Goal: Information Seeking & Learning: Find specific fact

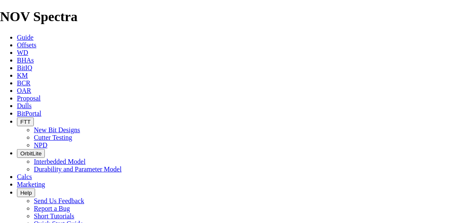
scroll to position [1268, 0]
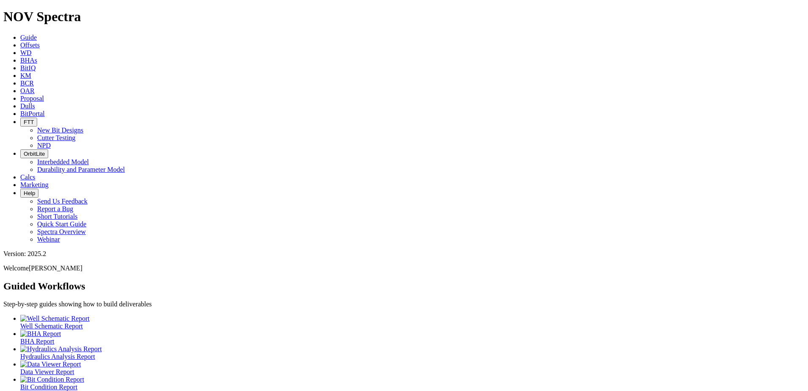
click at [20, 41] on icon at bounding box center [20, 44] width 0 height 7
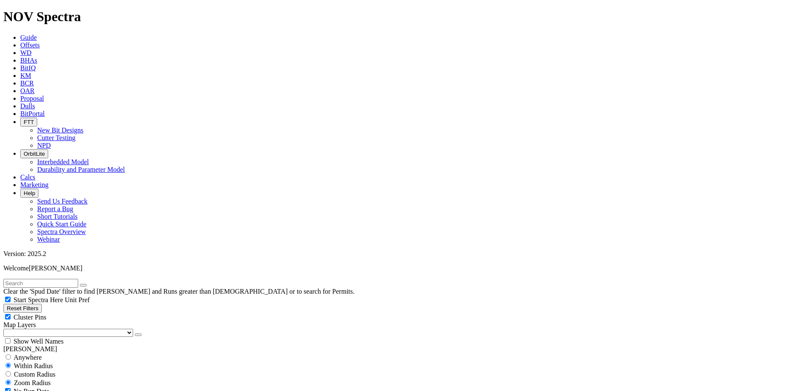
click at [78, 279] on input "text" at bounding box center [40, 283] width 75 height 9
type input "am1"
click at [88, 284] on button "submit" at bounding box center [91, 285] width 7 height 3
click at [37, 370] on span "Custom Radius" at bounding box center [34, 373] width 41 height 7
radio input "true"
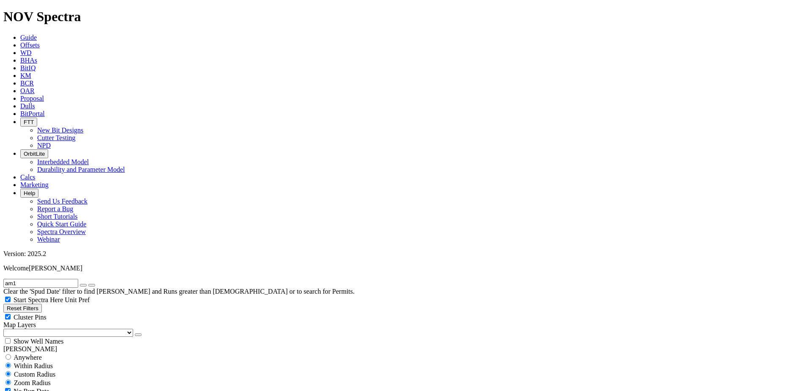
radio input "false"
radio input "true"
click at [42, 370] on span "Custom Radius" at bounding box center [34, 373] width 41 height 7
radio input "true"
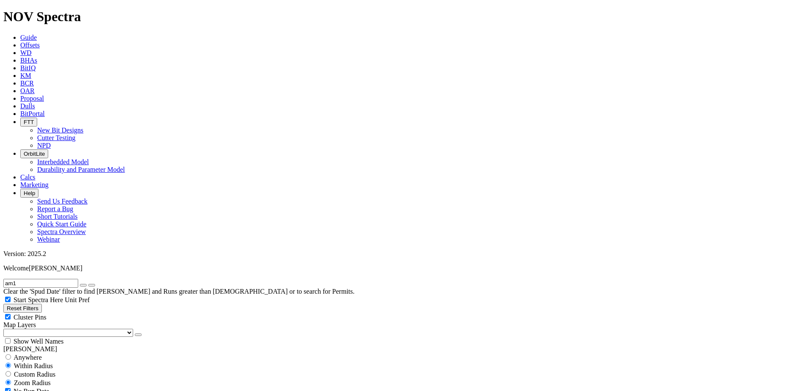
radio input "false"
click at [60, 386] on input "number" at bounding box center [40, 390] width 75 height 9
type input "5"
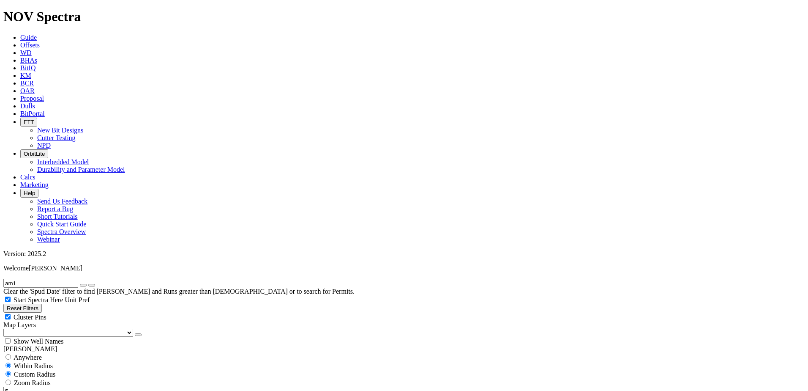
click at [83, 285] on icon "button" at bounding box center [83, 285] width 0 height 0
type input "10/15/18"
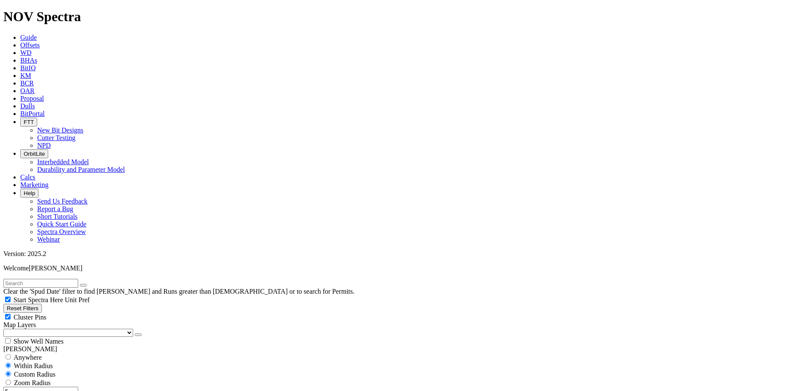
drag, startPoint x: 115, startPoint y: 97, endPoint x: 85, endPoint y: 99, distance: 29.7
click at [115, 303] on div "Reset Filters Cluster Pins Map Layers (Clear) US Counties Alberta, CA Townships…" at bounding box center [403, 323] width 801 height 41
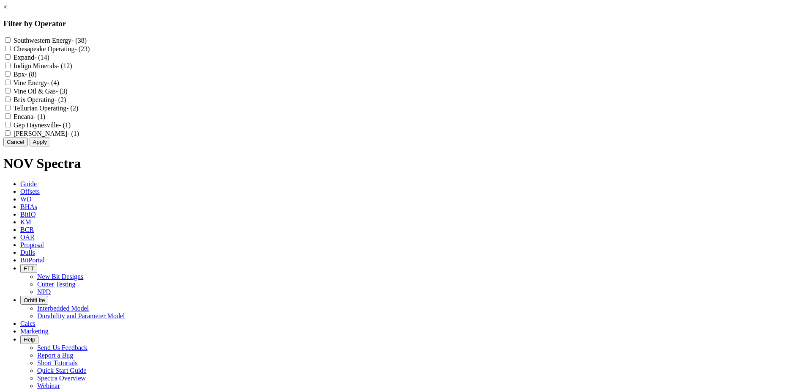
click at [11, 50] on Operating "Chesapeake Operating - (23)" at bounding box center [7, 48] width 5 height 5
checkbox Operating "true"
click at [11, 60] on input "Expand - (14)" at bounding box center [7, 56] width 5 height 5
checkbox input "true"
click at [50, 146] on button "Apply" at bounding box center [40, 141] width 21 height 9
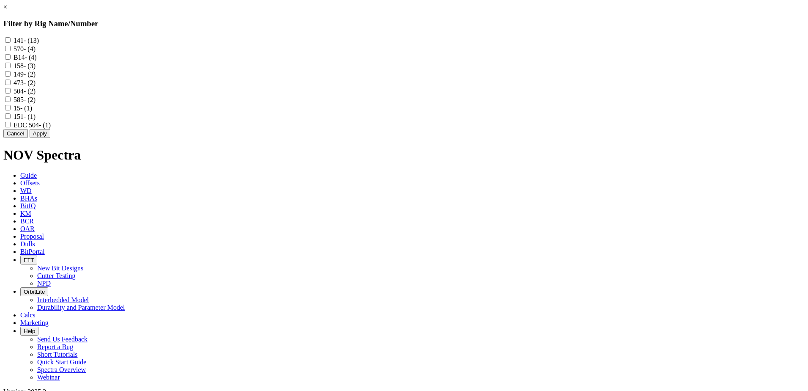
click at [7, 11] on link "×" at bounding box center [5, 6] width 4 height 7
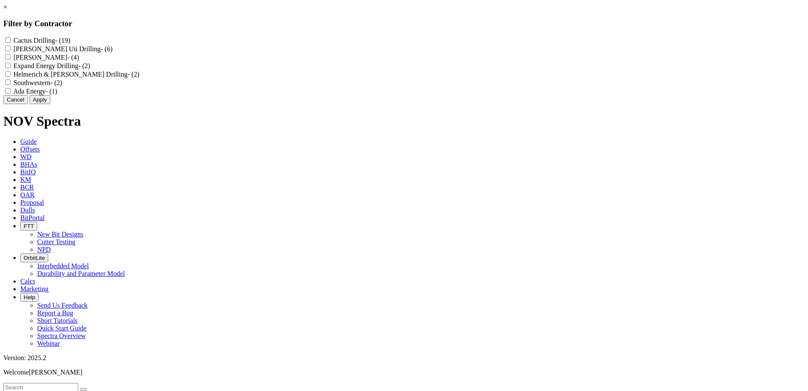
click at [70, 40] on label "Cactus Drilling - (19)" at bounding box center [42, 40] width 57 height 7
click at [11, 40] on Drilling "Cactus Drilling - (19)" at bounding box center [7, 39] width 5 height 5
checkbox Drilling "true"
click at [112, 49] on label "Patterson Uti Drilling - (6)" at bounding box center [63, 48] width 99 height 7
click at [11, 49] on Drilling "Patterson Uti Drilling - (6)" at bounding box center [7, 48] width 5 height 5
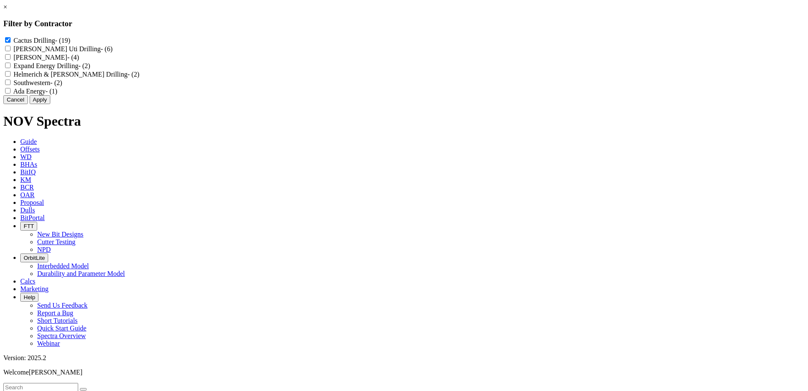
checkbox Drilling "true"
click at [90, 69] on label "Expand Energy Drilling - (2)" at bounding box center [52, 65] width 76 height 7
click at [11, 68] on Drilling "Expand Energy Drilling - (2)" at bounding box center [7, 65] width 5 height 5
checkbox Drilling "true"
click at [139, 78] on label "Helmerich & Payne Drilling - (2)" at bounding box center [77, 74] width 126 height 7
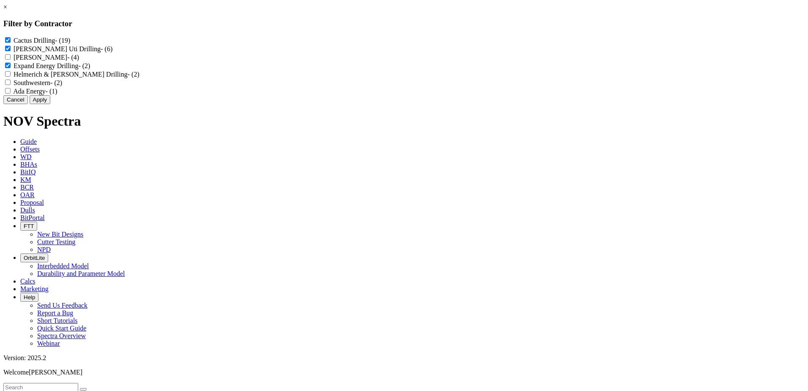
click at [11, 76] on Drilling "Helmerich & Payne Drilling - (2)" at bounding box center [7, 73] width 5 height 5
checkbox Drilling "true"
click at [50, 104] on button "Apply" at bounding box center [40, 99] width 21 height 9
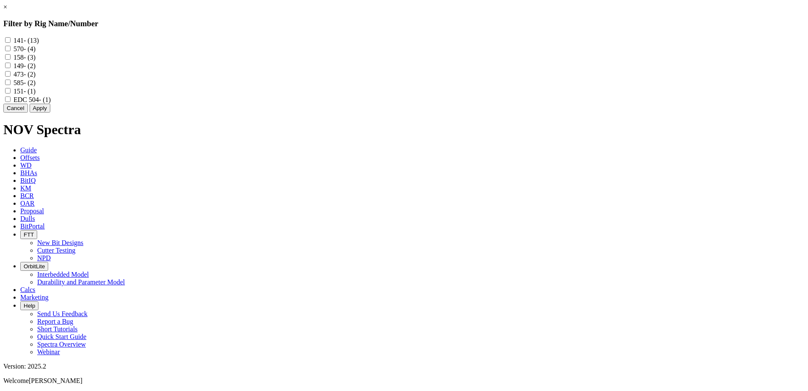
click at [7, 11] on link "×" at bounding box center [5, 6] width 4 height 7
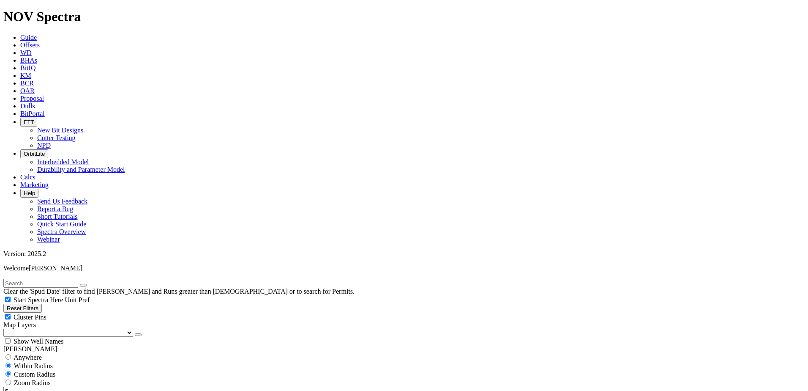
scroll to position [592, 0]
drag, startPoint x: 21, startPoint y: 212, endPoint x: 28, endPoint y: 222, distance: 12.8
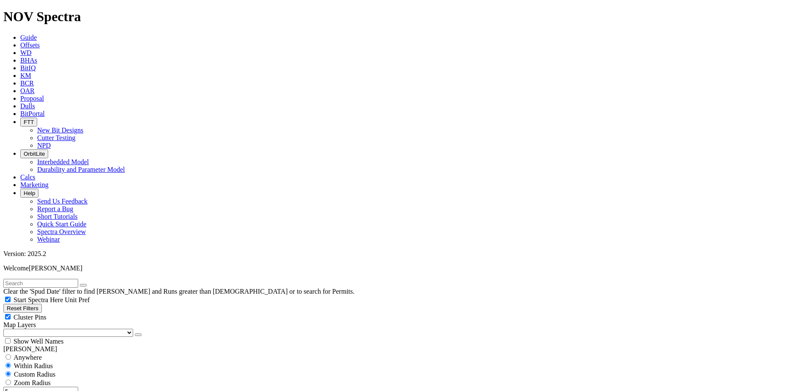
select select "9.875"
checkbox input "false"
select select "? number:9.875 ?"
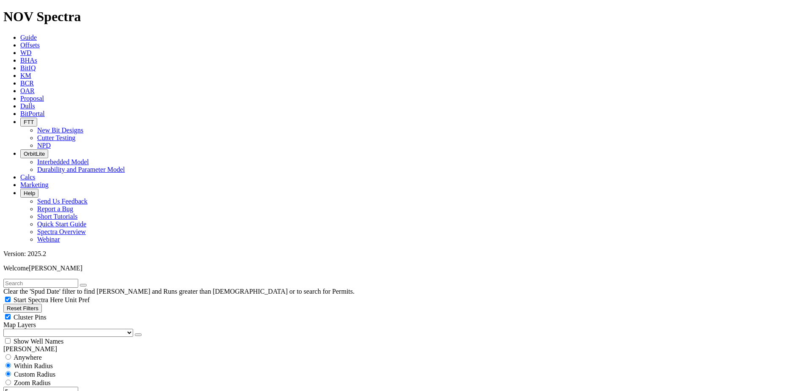
type input "3000"
click at [0, 0] on div "0 Filter 20000" at bounding box center [0, 0] width 0 height 0
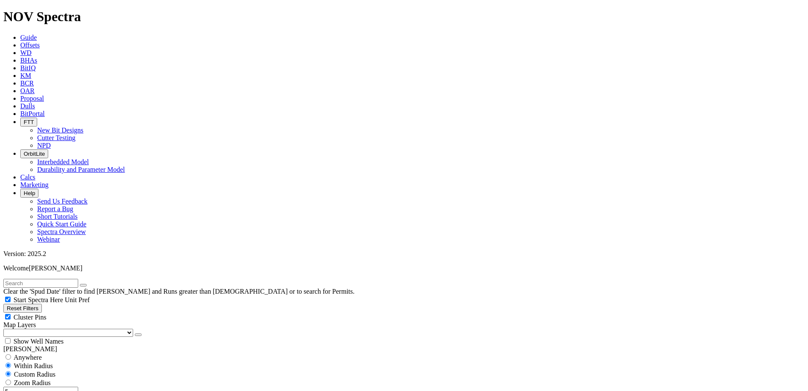
type input "9000"
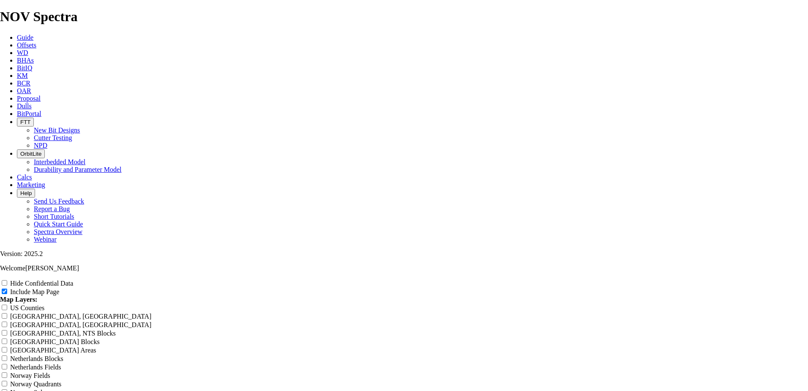
radio input "true"
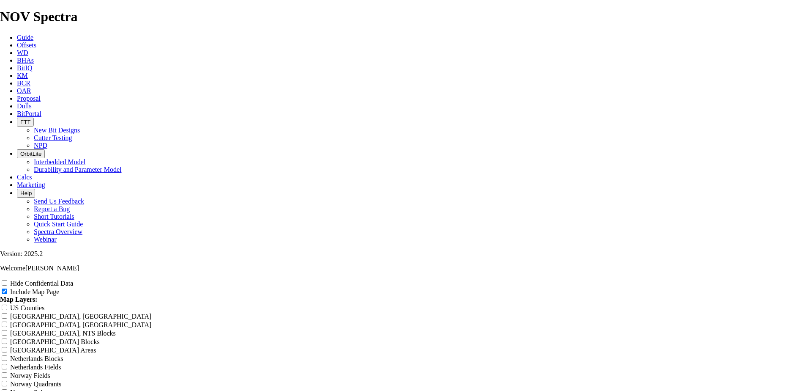
radio input "true"
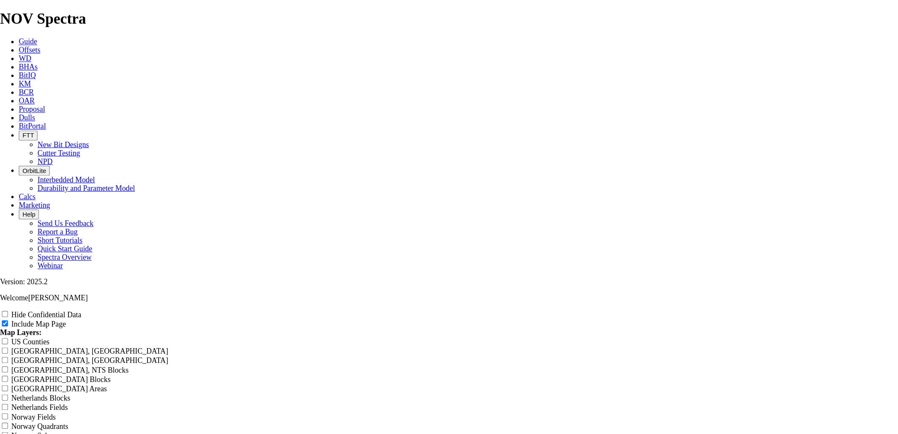
scroll to position [1057, 0]
drag, startPoint x: 478, startPoint y: 61, endPoint x: 304, endPoint y: 54, distance: 173.8
type input "L"
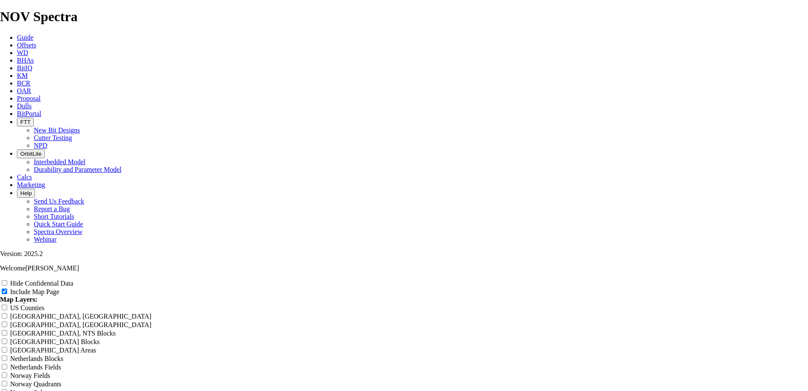
type input "L"
type input "Le"
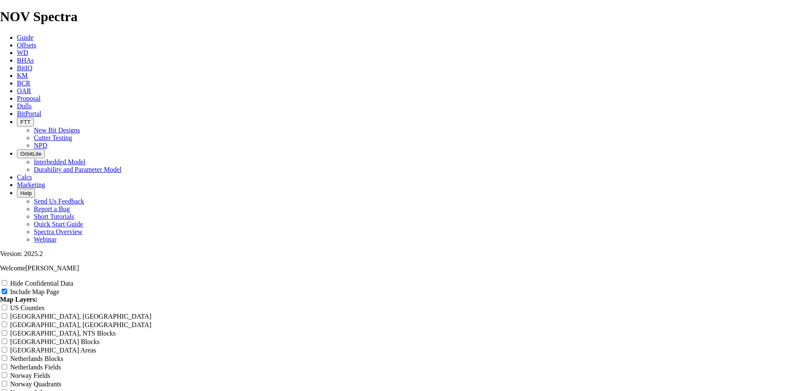
type input "Le"
type input "Leg"
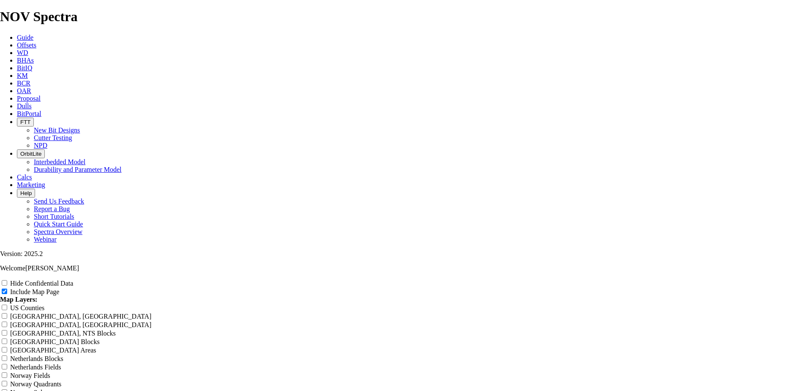
type input "Leg"
type input "Lega"
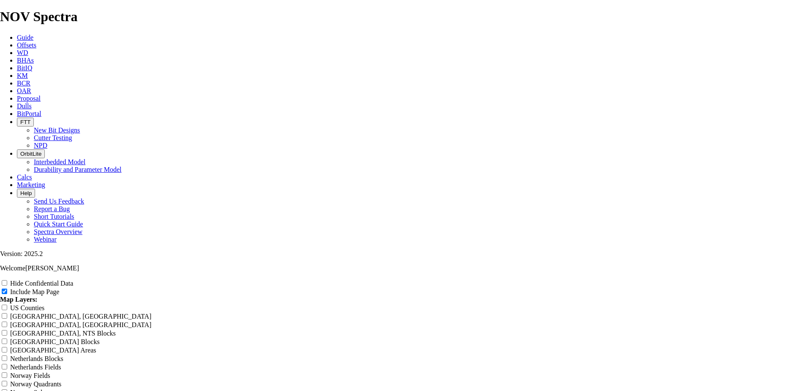
type input "Lega"
type input "Legac"
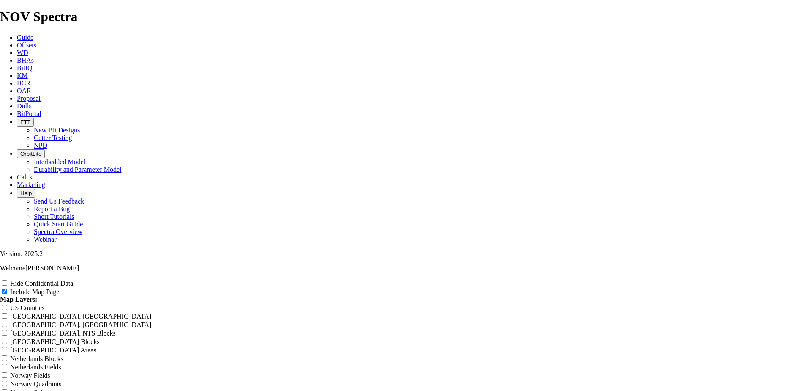
type input "Legac"
type input "Legacy"
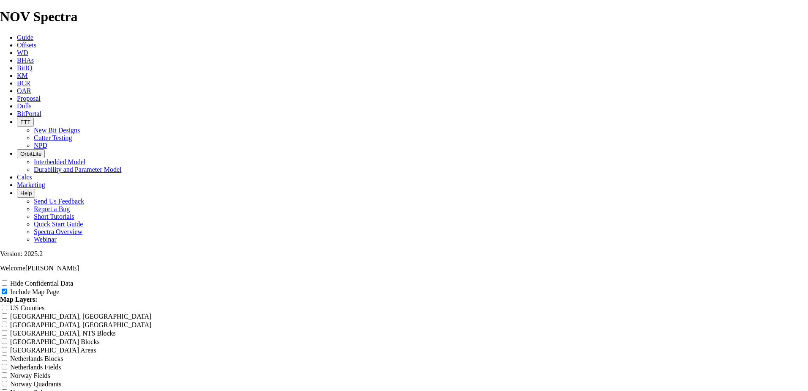
type input "Legacy"
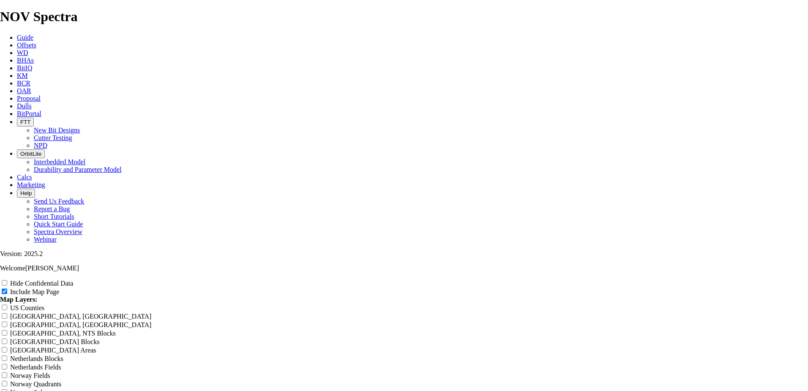
type input "Legacy E"
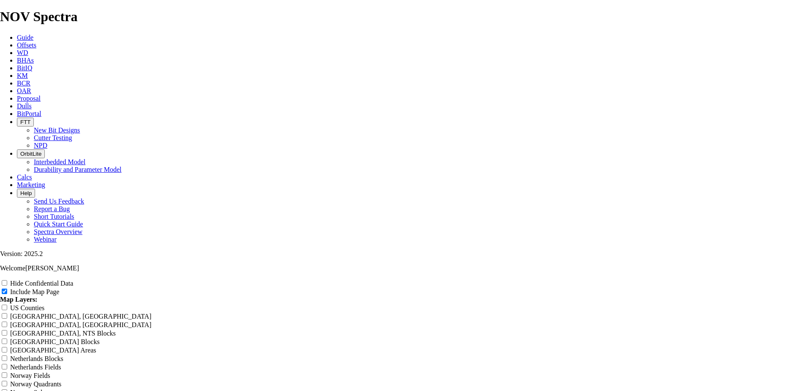
type input "Legacy Ep"
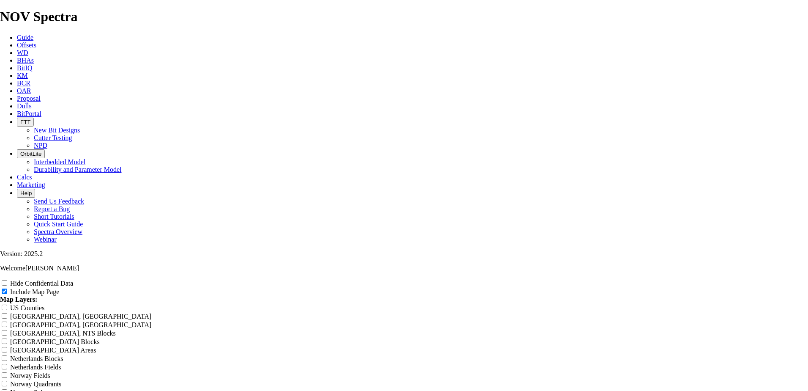
type input "Legacy Epa"
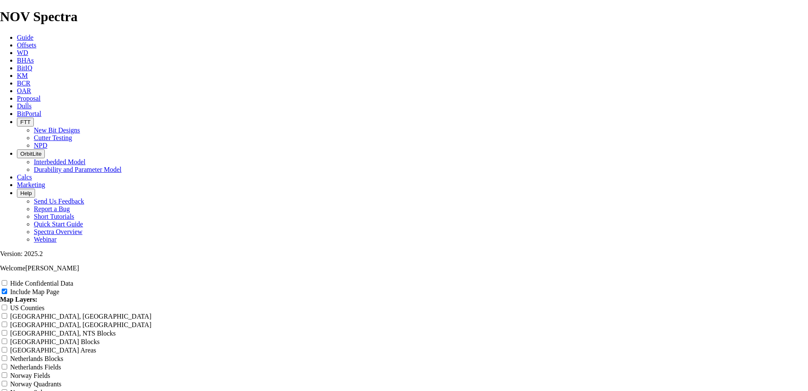
type input "Legacy Ep"
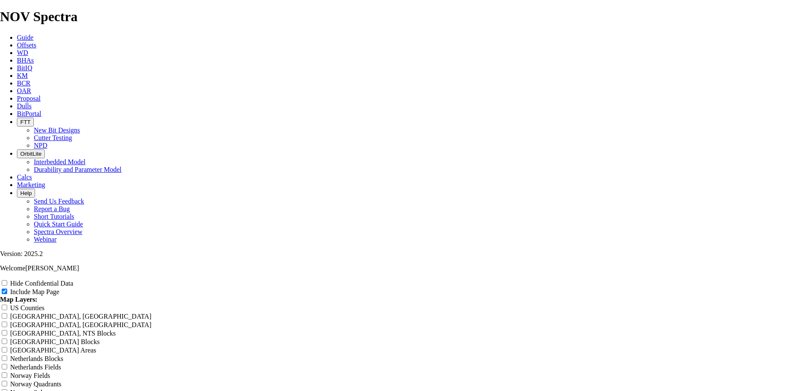
type input "Legacy E"
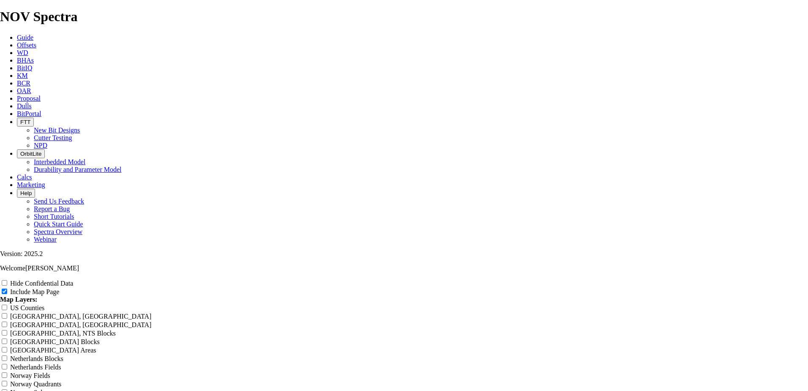
type input "Legacy Ep"
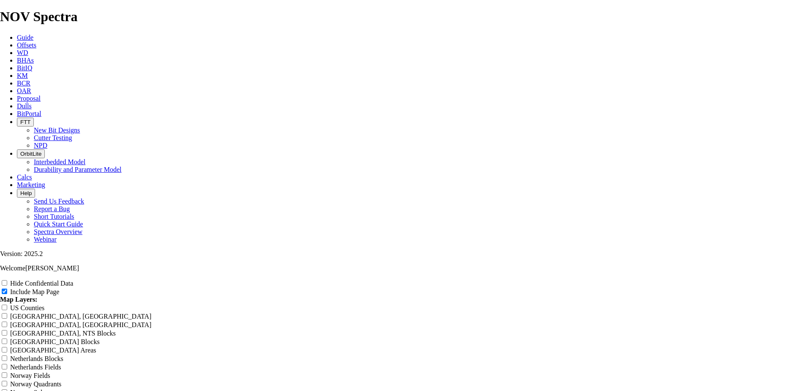
type input "Legacy Epa"
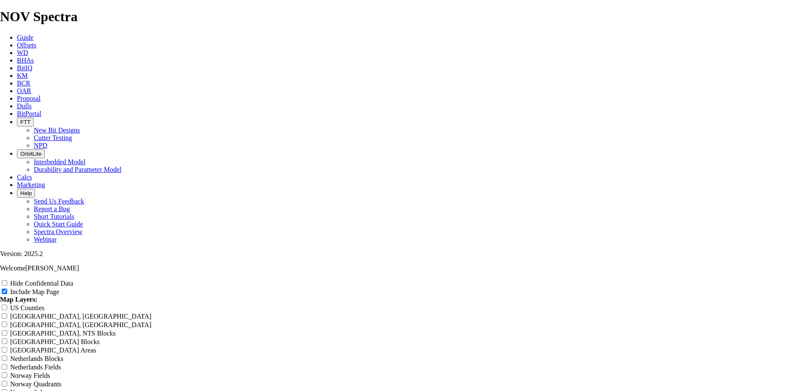
type input "Legacy Epan"
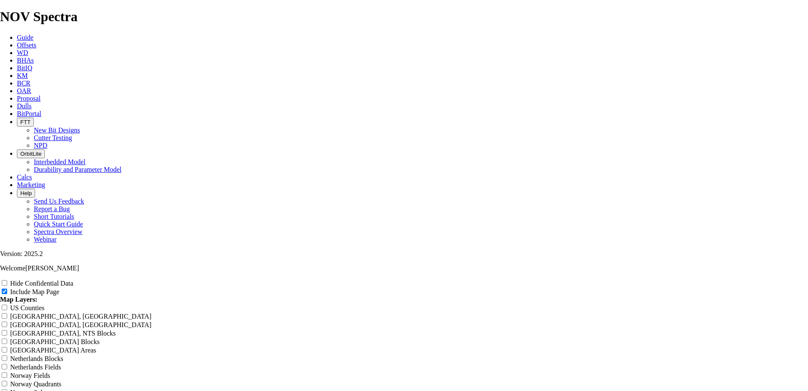
type input "Legacy Epand"
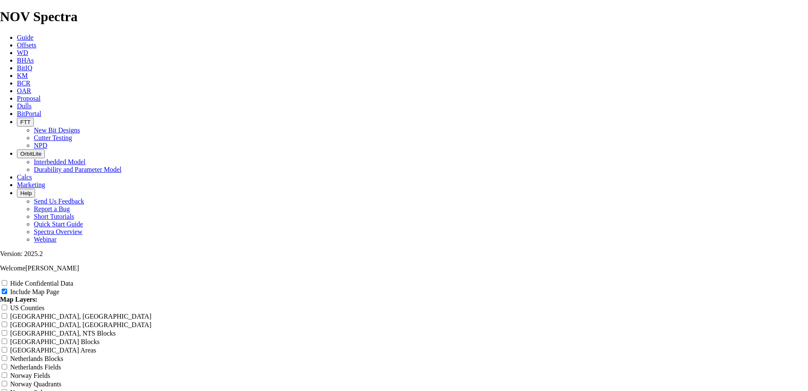
type input "Legacy Epand"
type input "Legacy Epand 9"
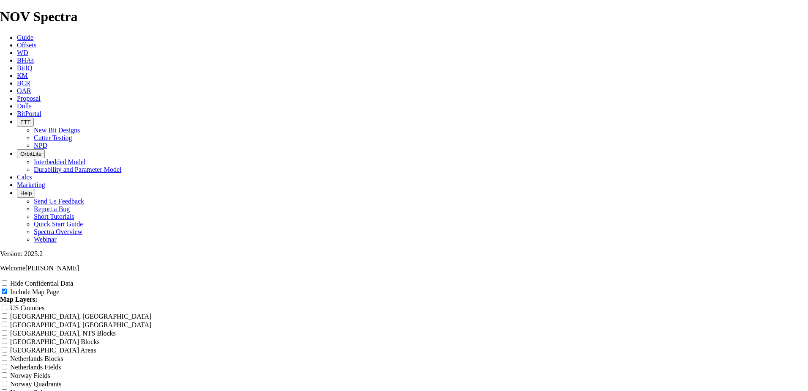
type input "Legacy Epand 9"
type input "Legacy Epand 9."
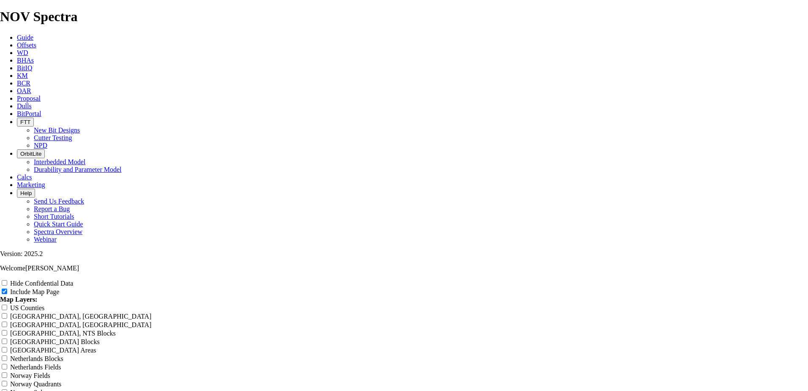
type input "Legacy Epand 9."
type input "Legacy Epand 9.8"
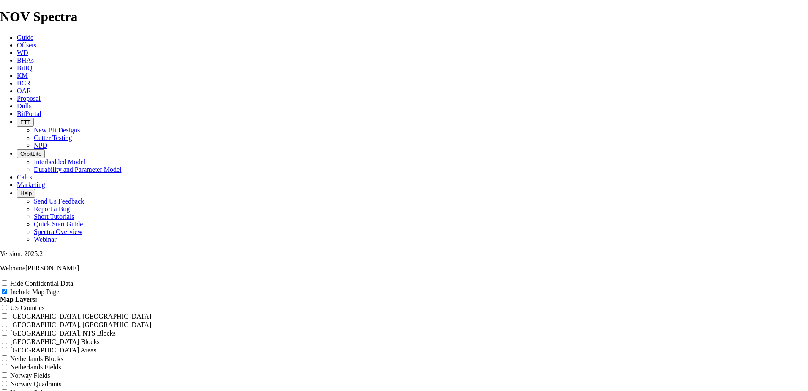
type input "Legacy Epand 9.8"
type input "Legacy Epand 9.87"
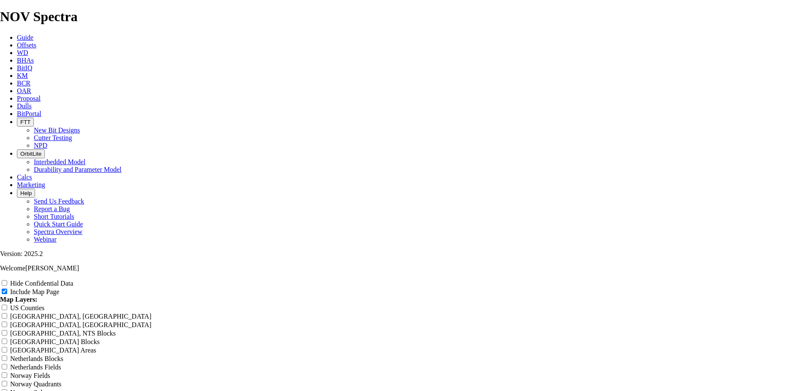
type input "Legacy Epand 9.87"
type input "Legacy Epand 9.875"
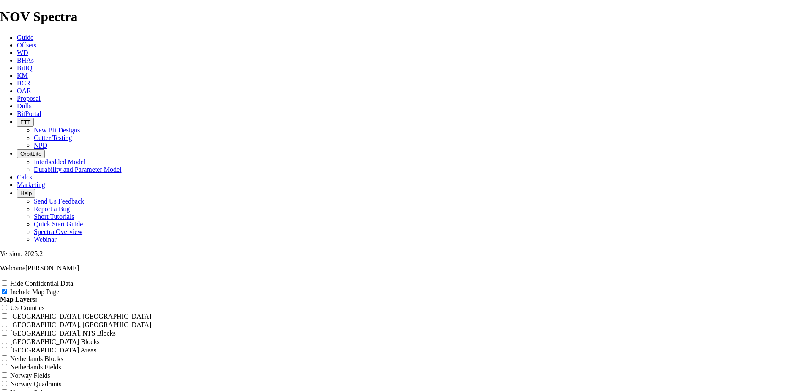
type input "Legacy Epand 9.875"
type input "Legacy Expand 9.875"
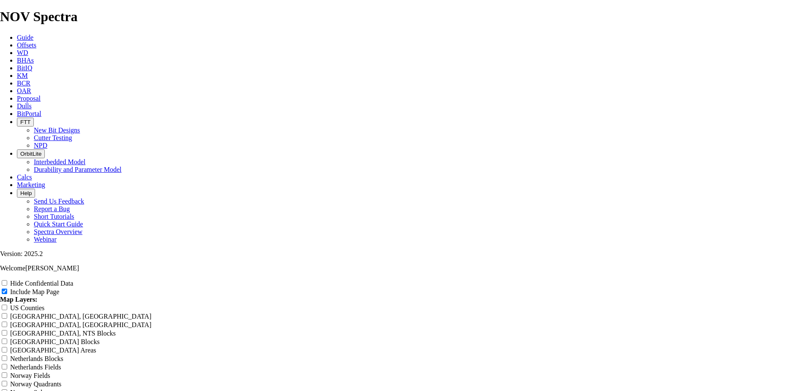
type input "Legacy Expand 9.875"
type input "Legacy Expand 9.875""
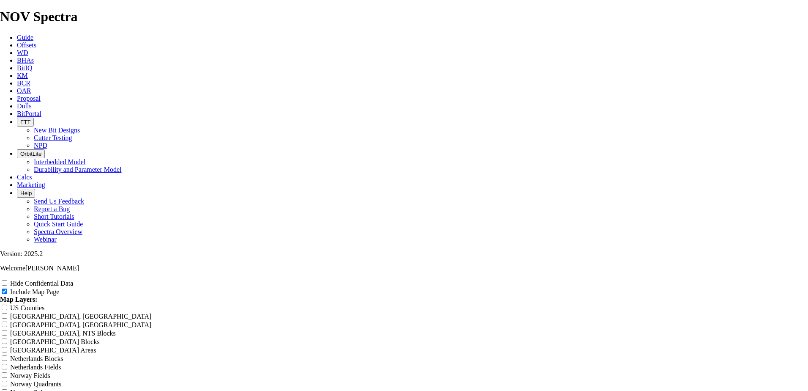
type input "Legacy Expand 9.875""
type input "Legacy Expand 9.875";"
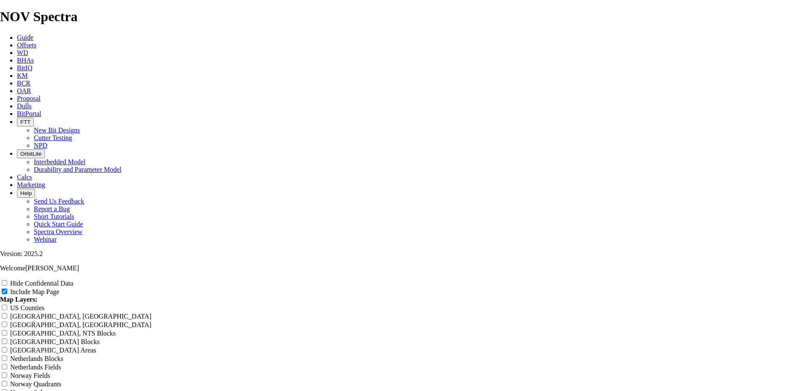
type input "Legacy Expand 9.875";"
type input "Legacy Expand 9.875"; D"
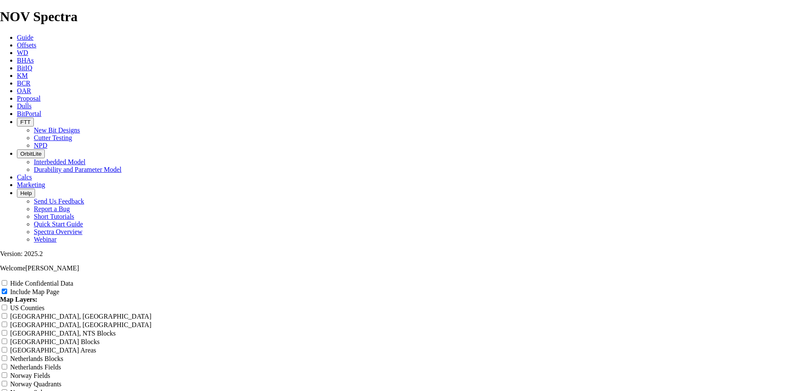
type input "Legacy Expand 9.875"; D"
type input "Legacy Expand 9.875"; DO"
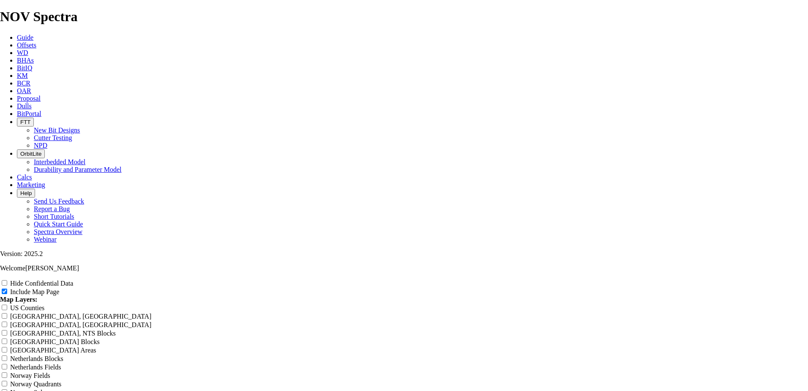
type input "Legacy Expand 9.875"; DO"
type input "Legacy Expand 9.875"; DO ?"
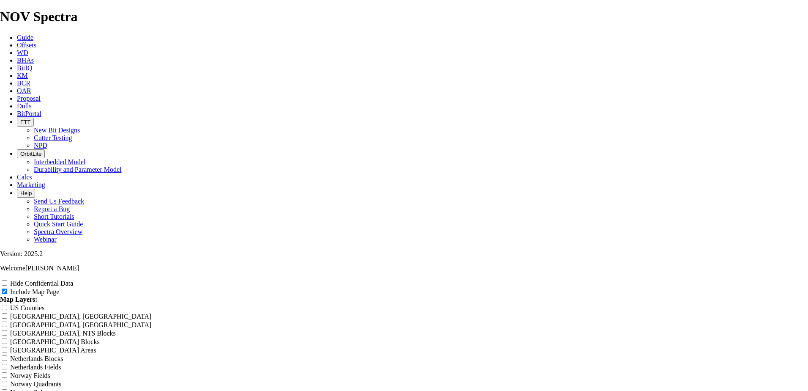
type input "Legacy Expand 9.875"; DO ?"
type input "Legacy Expand 9.875"; DO ?>"
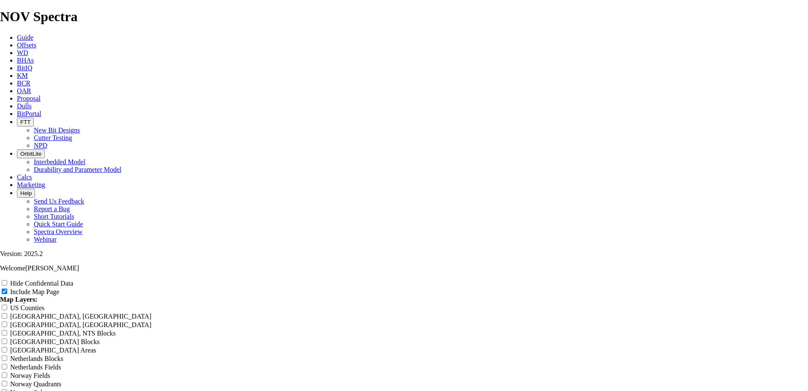
type input "Legacy Expand 9.875"; DO ?>"
type input "Legacy Expand 9.875"; DO ?"
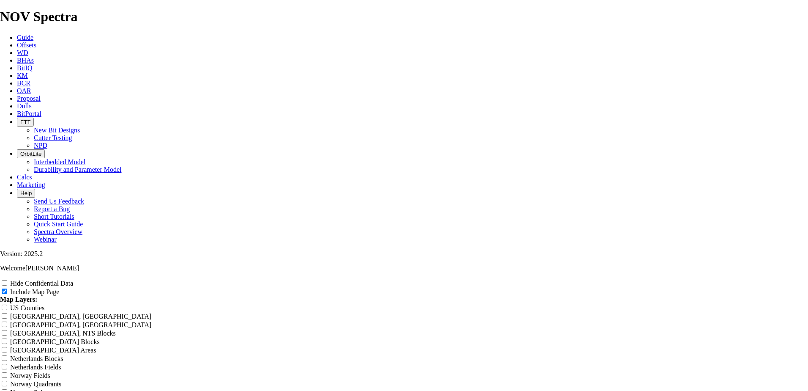
type input "Legacy Expand 9.875"; DO ?"
type input "Legacy Expand 9.875"; DO"
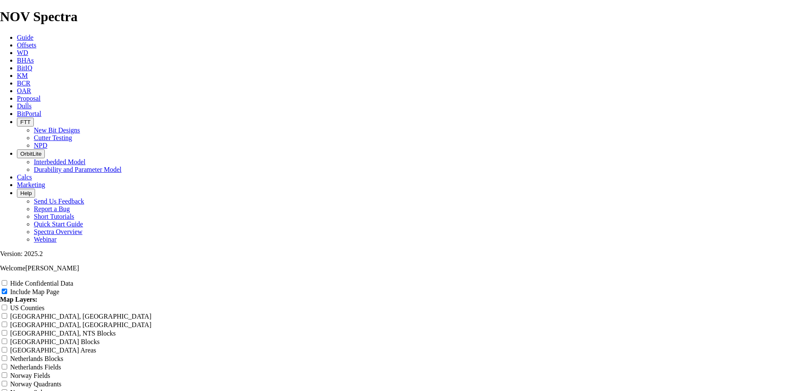
type input "Legacy Expand 9.875"; DO"
type input "Legacy Expand 9.875"; DO >"
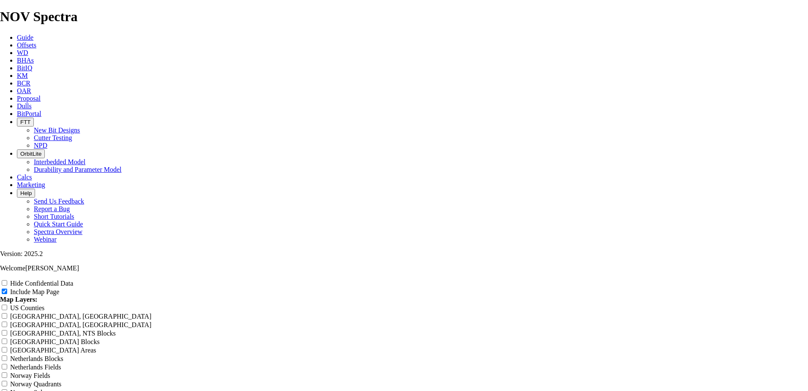
type input "Legacy Expand 9.875"; DO >"
type input "Legacy Expand 9.875"; DO >9"
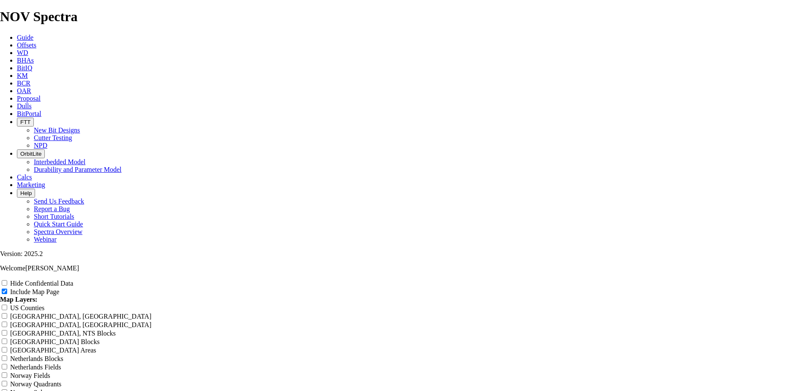
type input "Legacy Expand 9.875"; DO >9"
type input "Legacy Expand 9.875"; DO >9,"
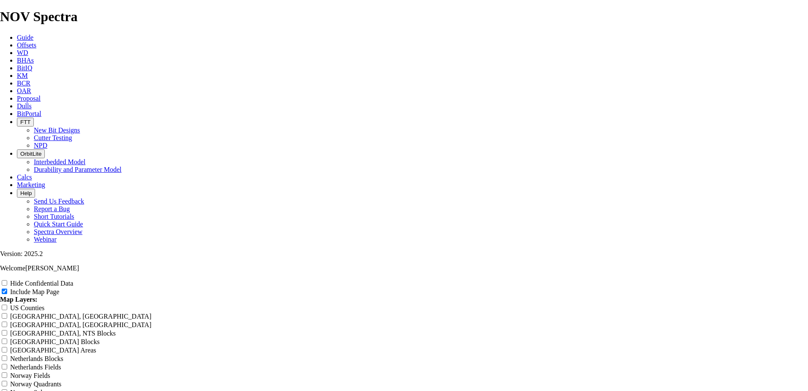
type input "Legacy Expand 9.875"; DO >9,"
type input "Legacy Expand 9.875"; DO >9,0"
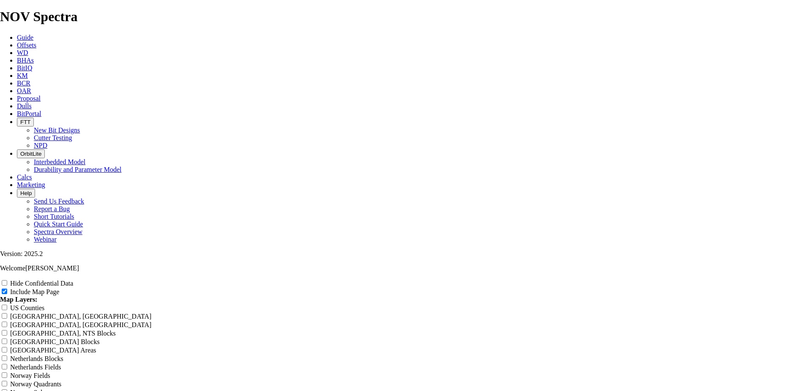
type input "Legacy Expand 9.875"; DO >9,0"
type input "Legacy Expand 9.875"; DO >9,00"
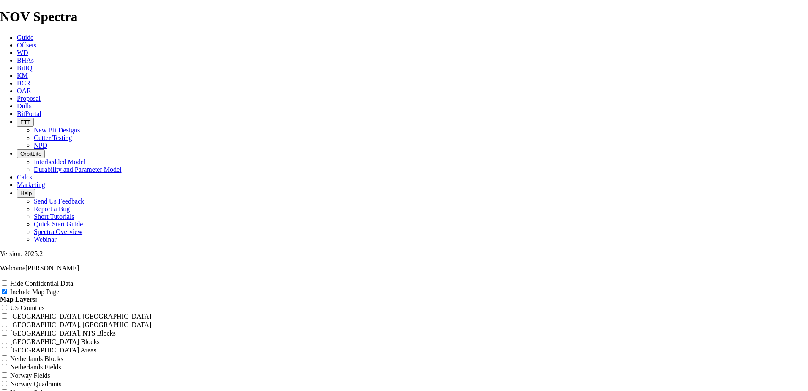
type input "Legacy Expand 9.875"; DO >9,00"
type input "Legacy Expand 9.875"; DO >9,000"
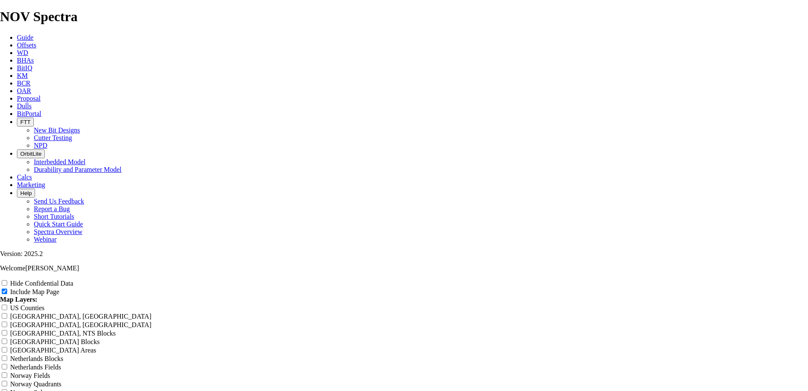
type input "Legacy Expand 9.875"; DO >9,000"
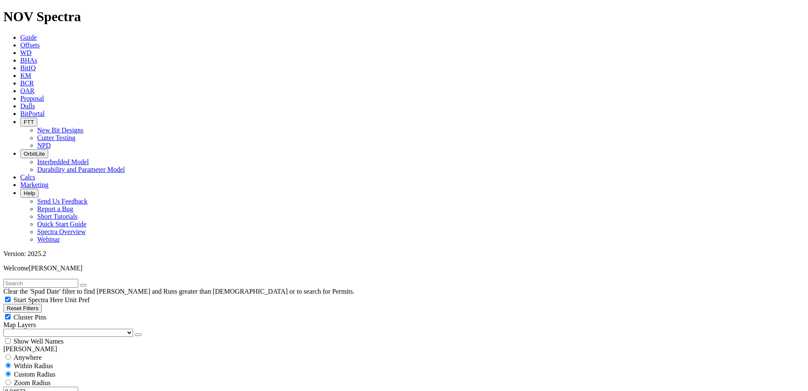
click at [76, 279] on input "text" at bounding box center [40, 283] width 75 height 9
click at [88, 284] on button "submit" at bounding box center [91, 285] width 7 height 3
drag, startPoint x: 734, startPoint y: 62, endPoint x: 734, endPoint y: 69, distance: 7.6
